Goal: Find specific page/section: Find specific page/section

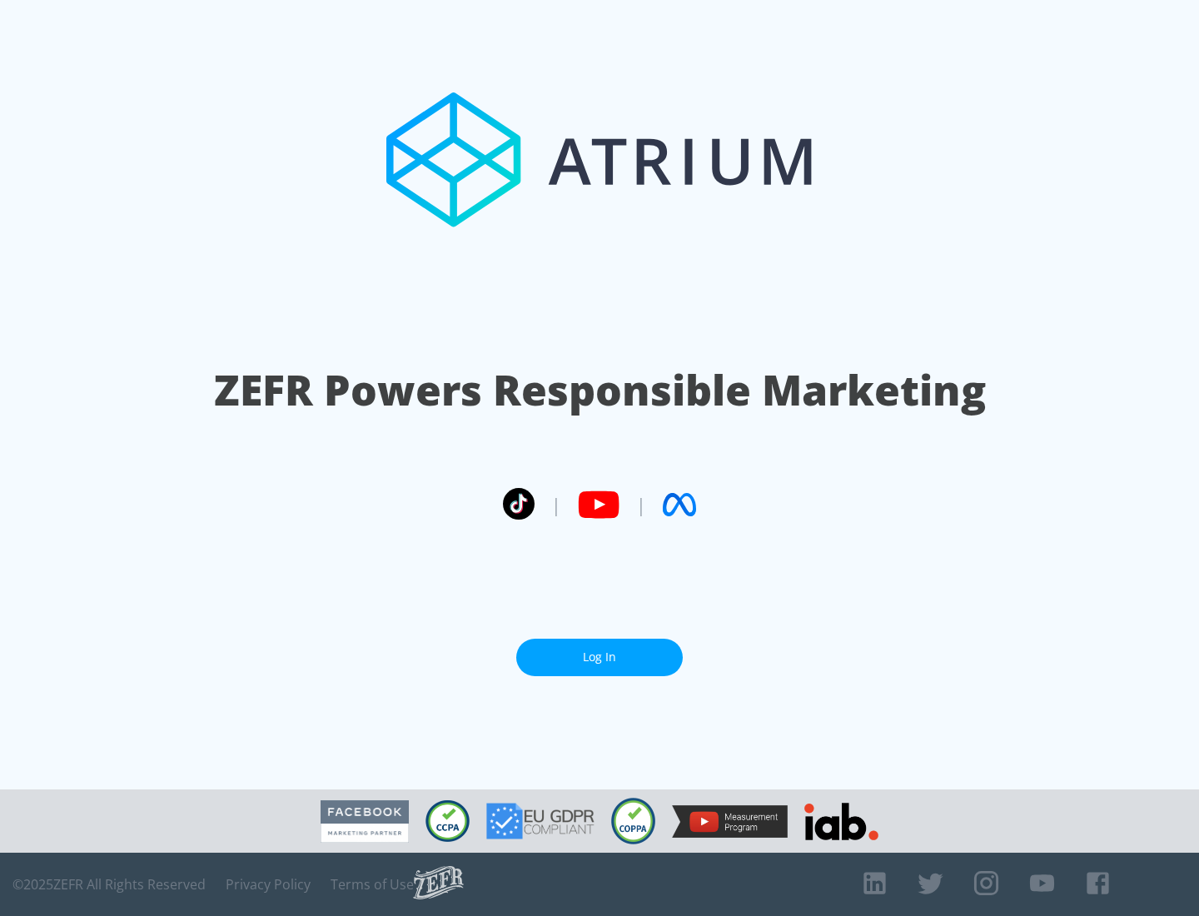
click at [599, 657] on link "Log In" at bounding box center [599, 657] width 167 height 37
